Goal: Register for event/course

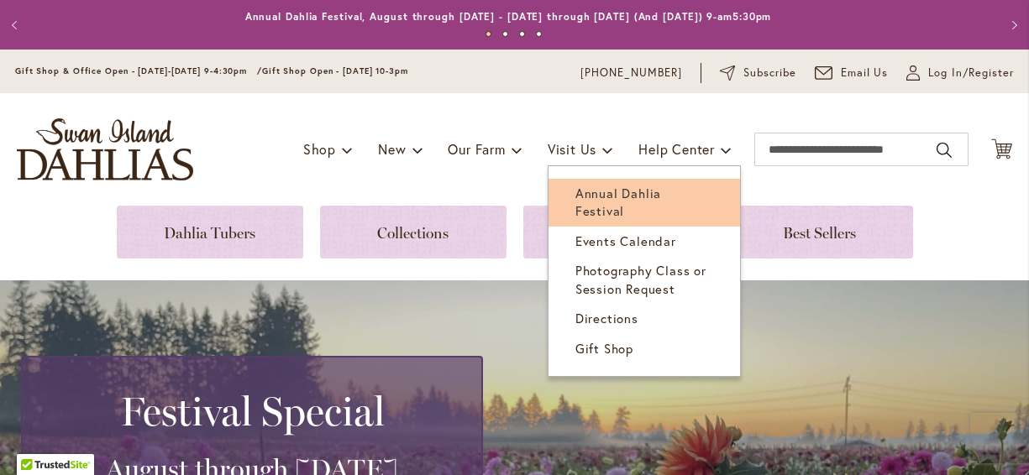
click at [584, 188] on span "Annual Dahlia Festival" at bounding box center [618, 202] width 86 height 34
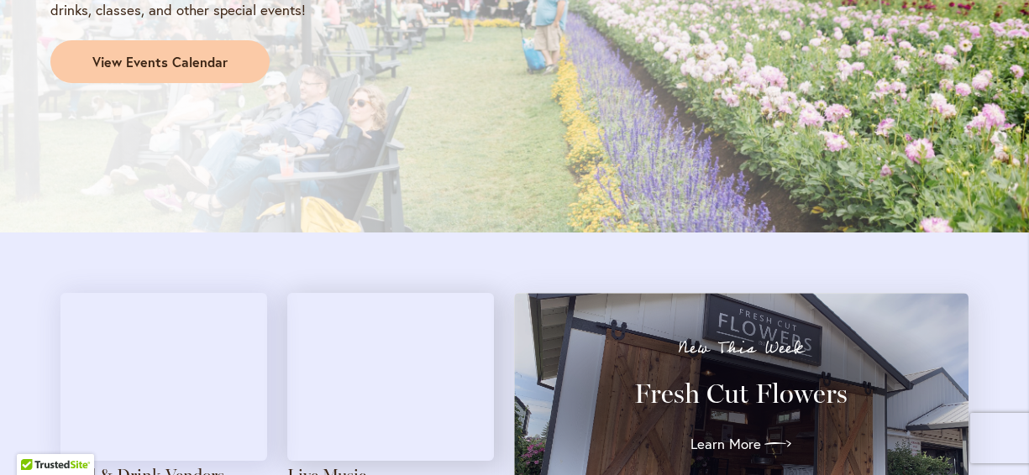
scroll to position [1634, 0]
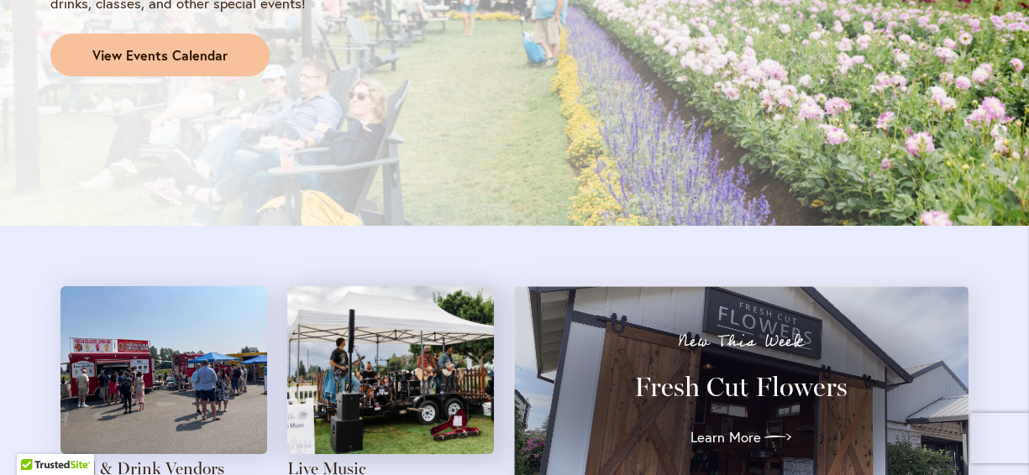
click at [170, 54] on span "View Events Calendar" at bounding box center [159, 55] width 135 height 19
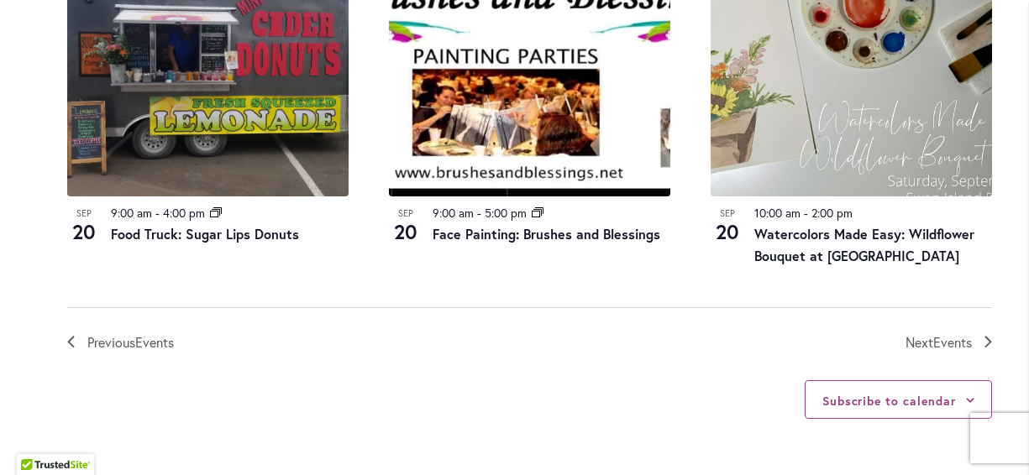
scroll to position [2016, 0]
